Goal: Information Seeking & Learning: Learn about a topic

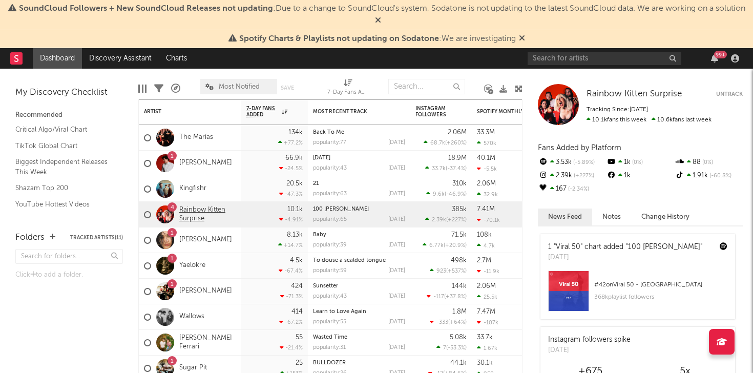
click at [191, 207] on link "Rainbow Kitten Surprise" at bounding box center [207, 214] width 57 height 17
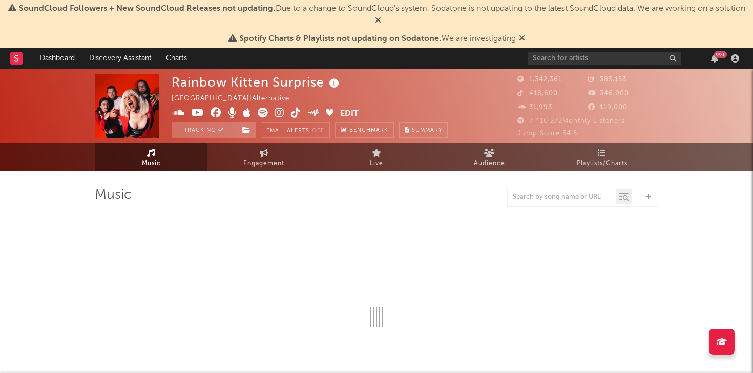
select select "6m"
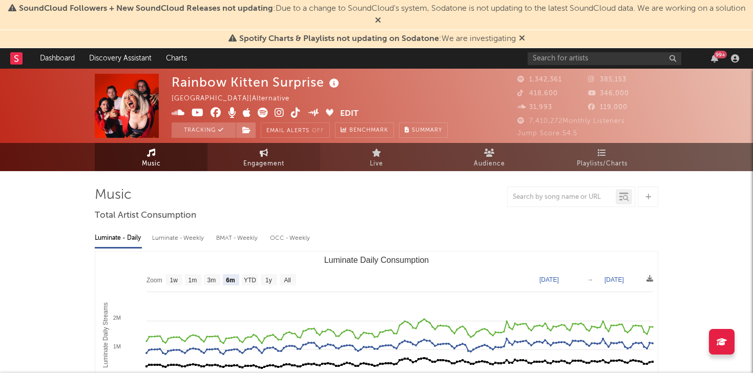
click at [255, 161] on span "Engagement" at bounding box center [263, 164] width 41 height 12
select select "1w"
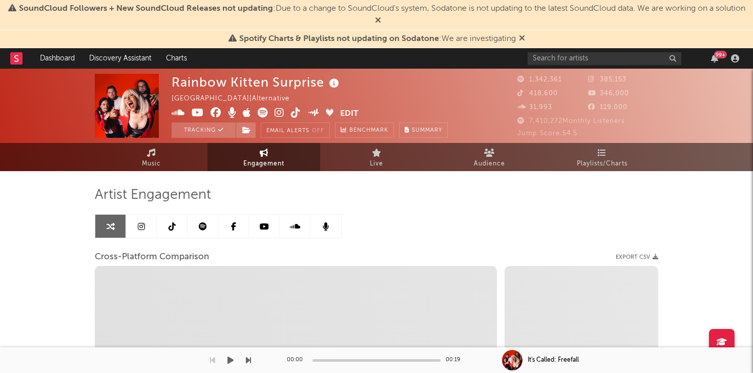
select select "1m"
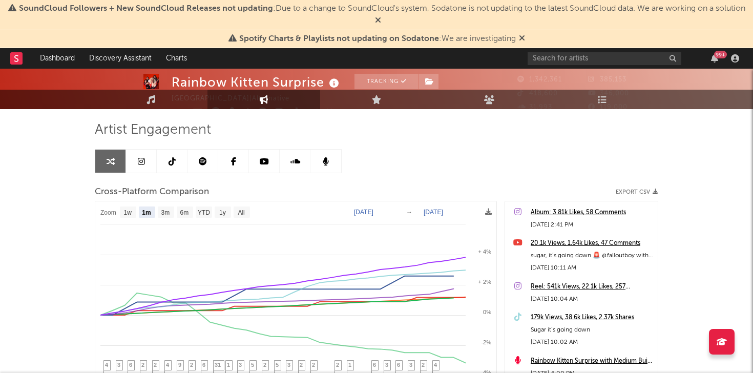
scroll to position [71, 0]
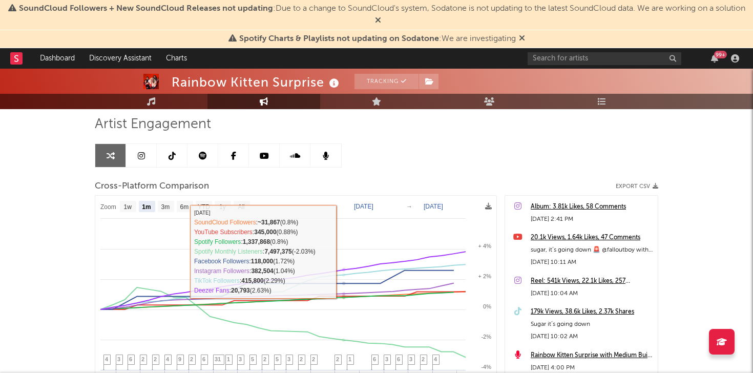
click at [136, 149] on link at bounding box center [141, 155] width 31 height 23
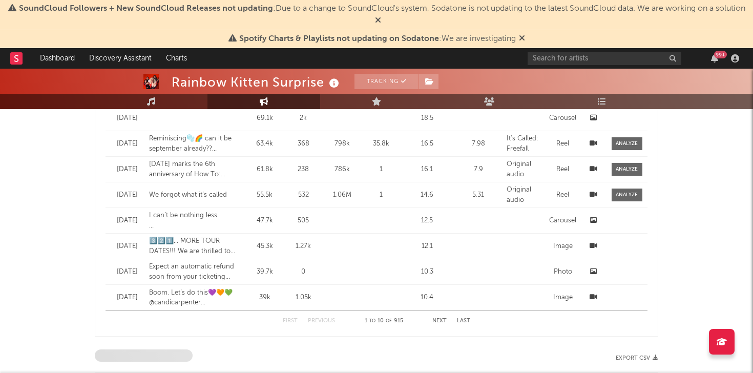
select select "6m"
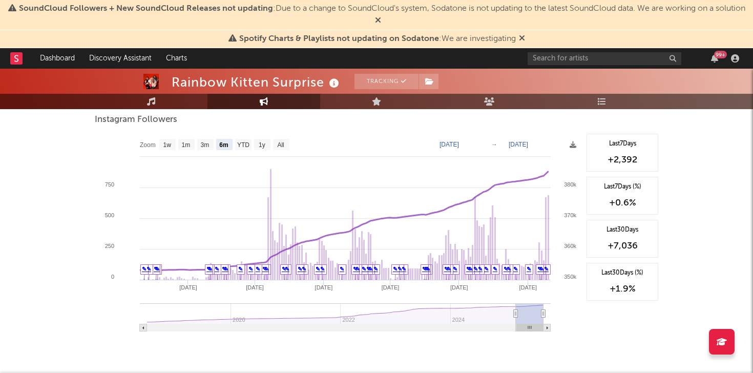
scroll to position [1584, 0]
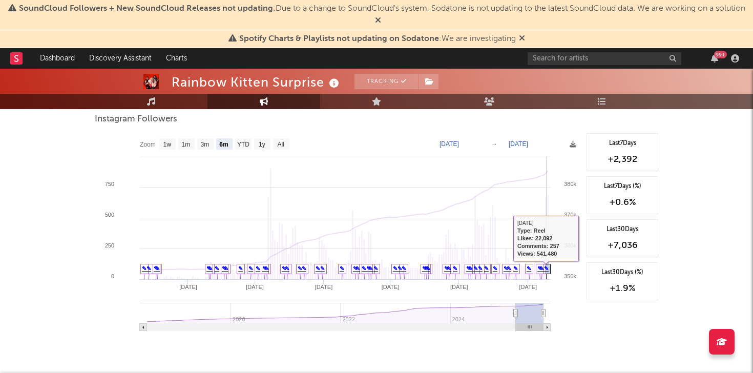
click at [547, 269] on link "✎" at bounding box center [546, 269] width 5 height 6
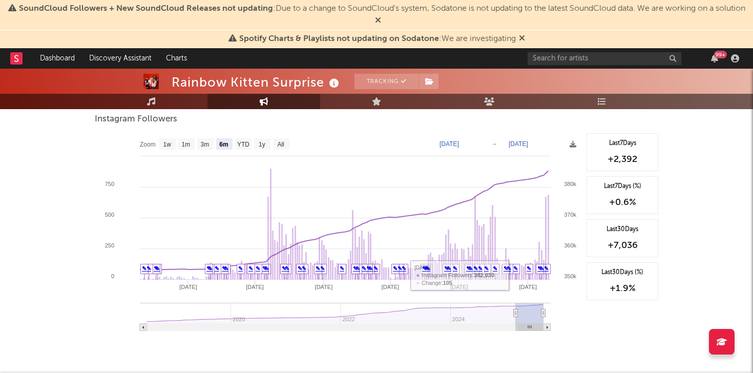
click at [577, 309] on rect at bounding box center [338, 235] width 487 height 205
